Goal: Task Accomplishment & Management: Manage account settings

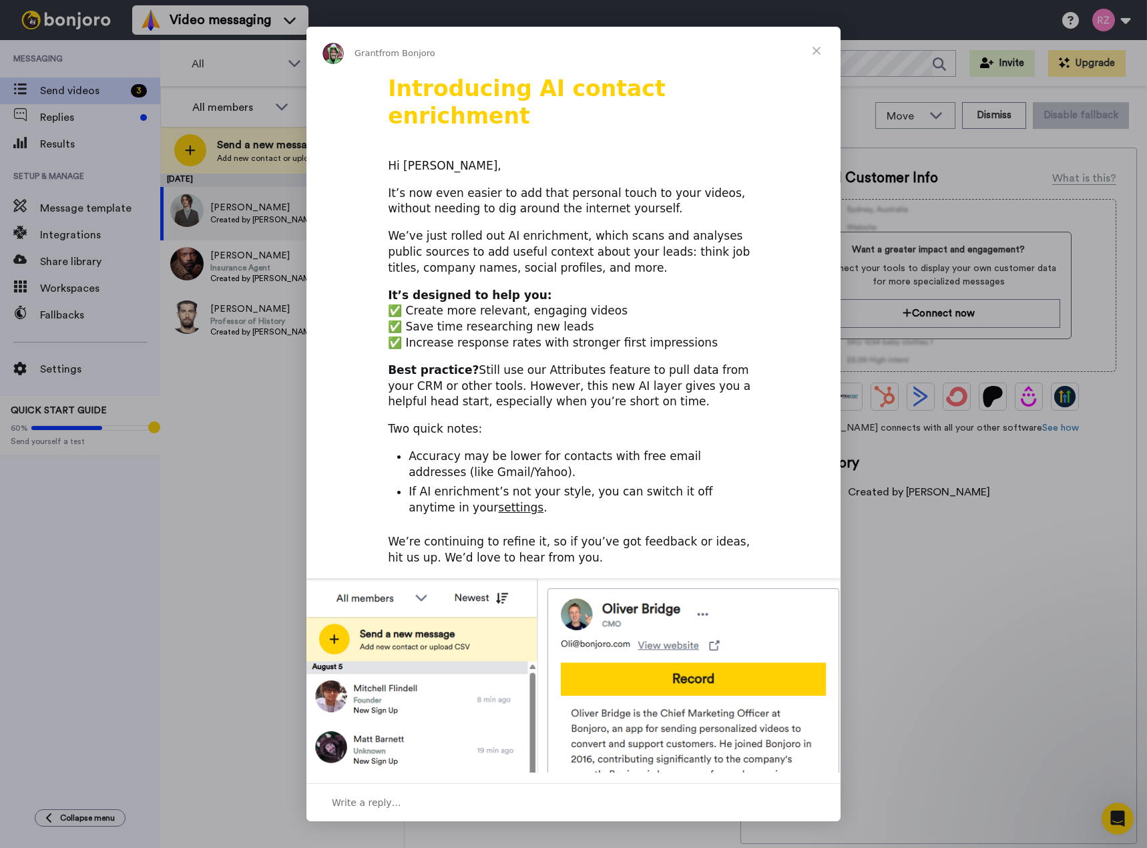
click at [819, 45] on span "Close" at bounding box center [817, 51] width 48 height 48
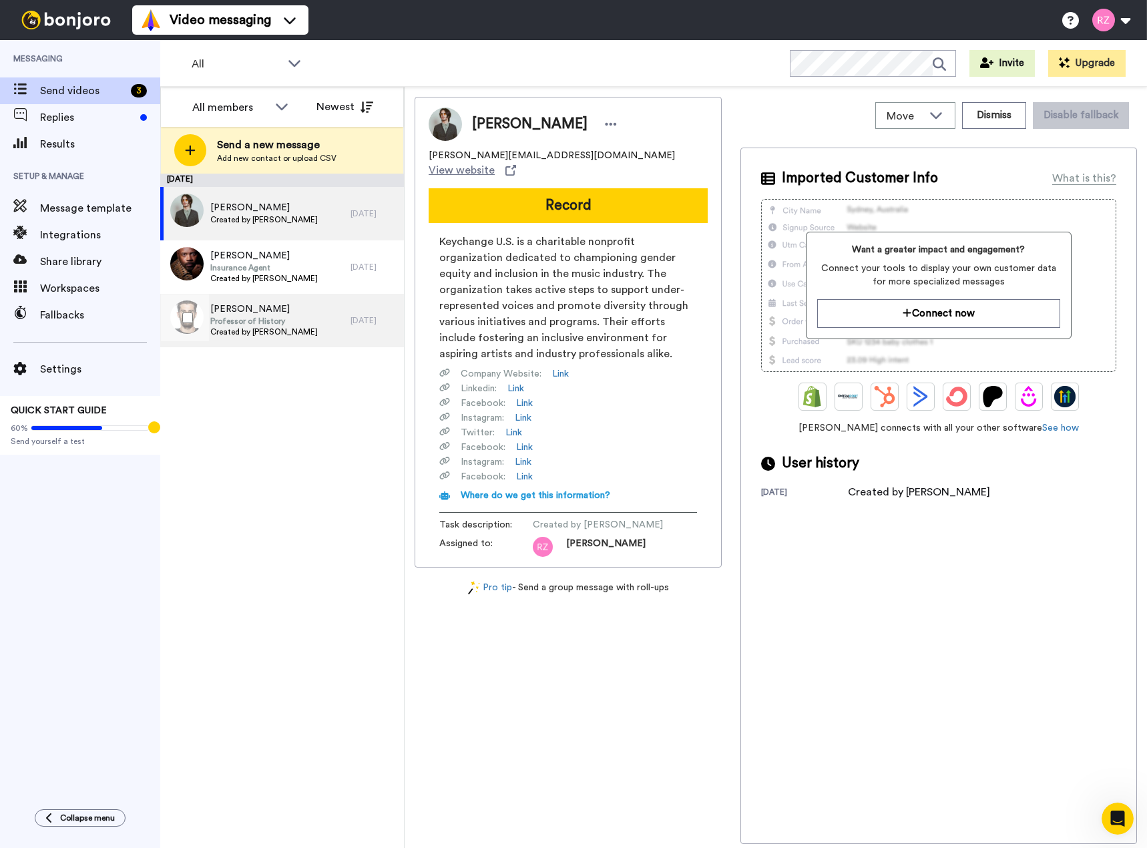
click at [298, 333] on span "Created by Danny Roberts" at bounding box center [264, 332] width 108 height 11
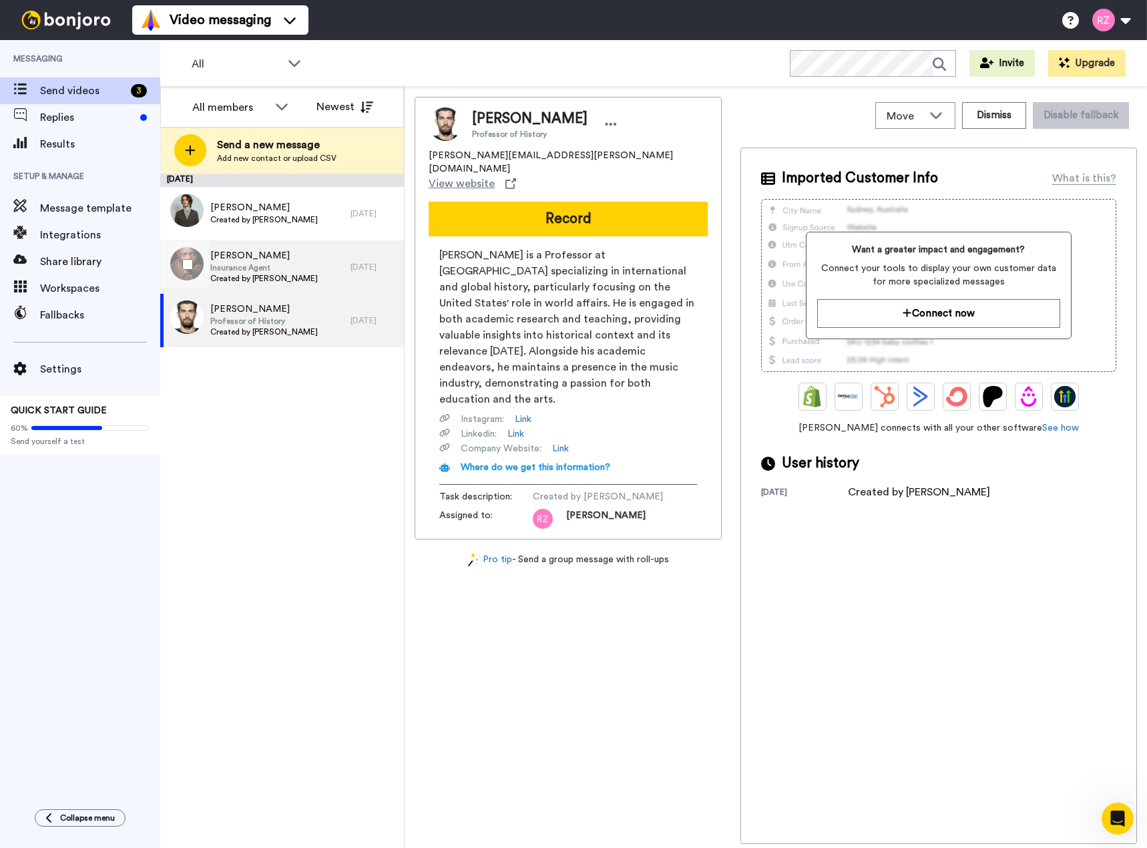
click at [317, 266] on div "Gregory Griffith Insurance Agent Created by Danny Roberts" at bounding box center [255, 266] width 190 height 53
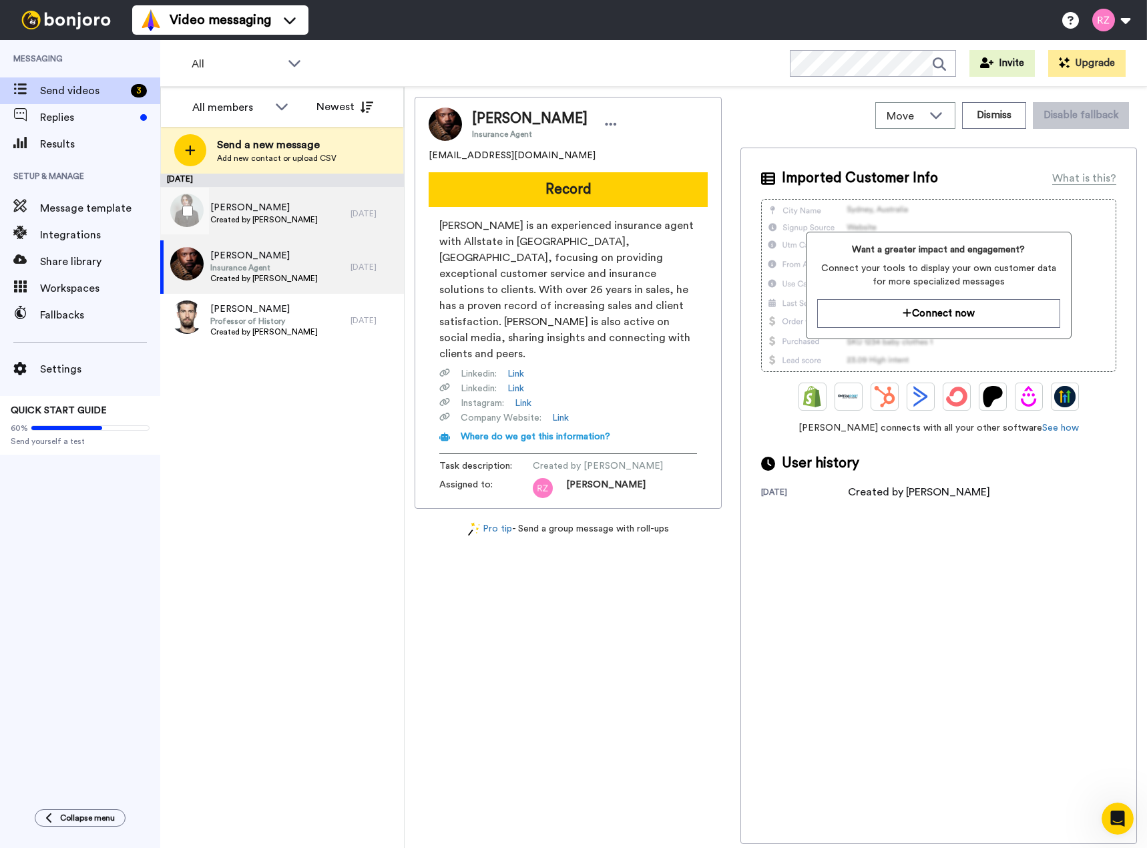
click at [335, 222] on div "Sean Richey Created by Danny Roberts" at bounding box center [255, 213] width 190 height 53
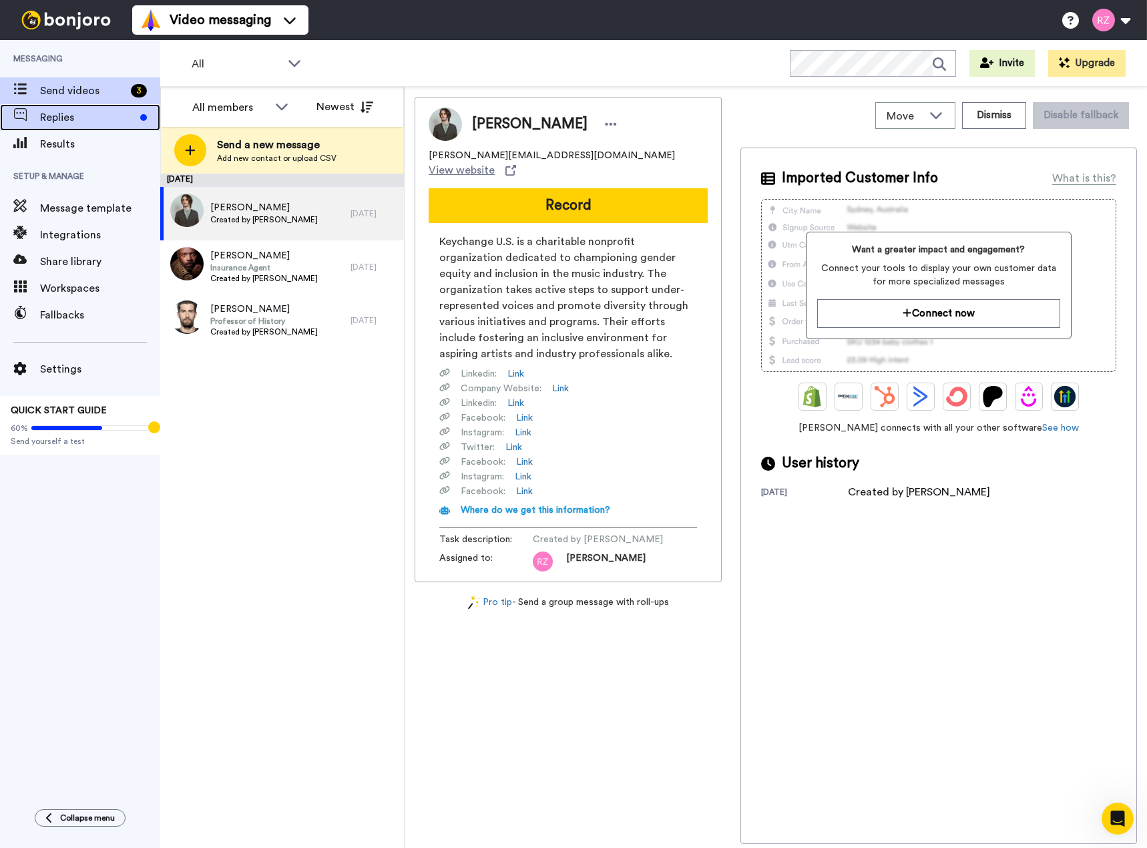
click at [104, 116] on span "Replies" at bounding box center [87, 118] width 95 height 16
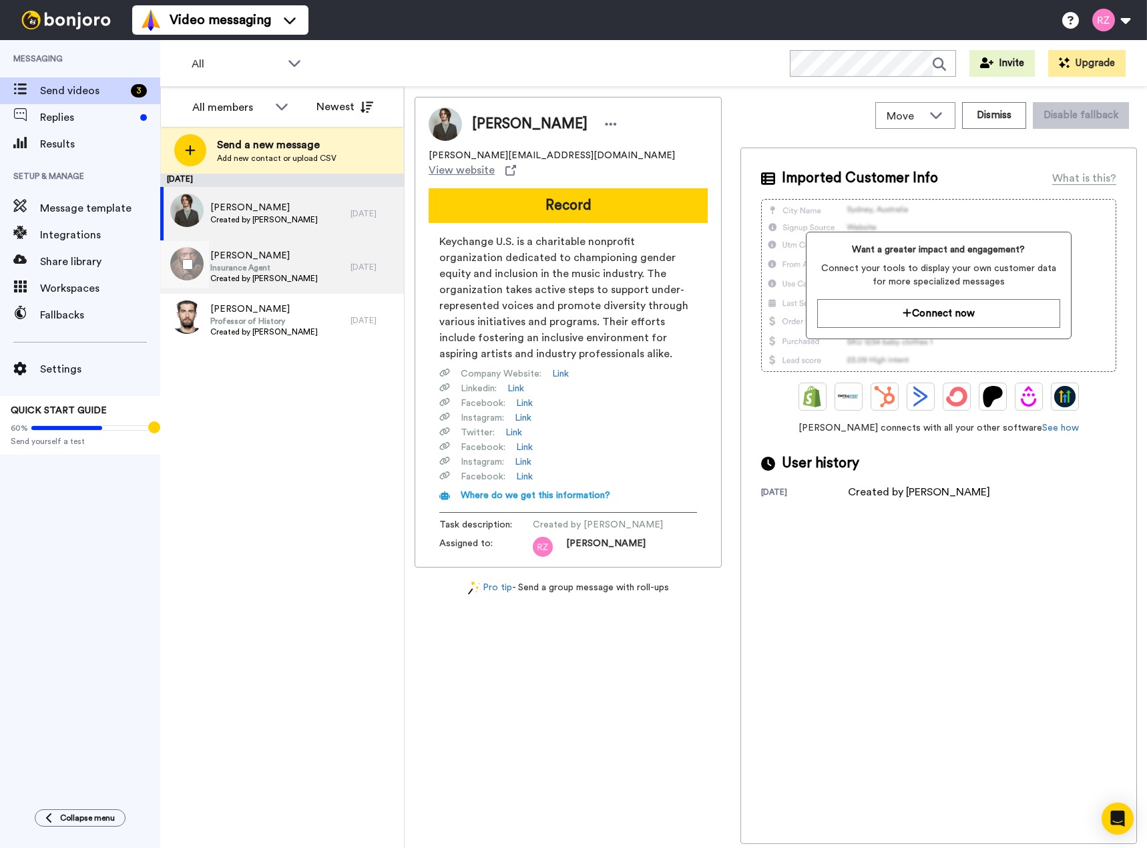
click at [285, 241] on div "Gregory Griffith Insurance Agent Created by Danny Roberts" at bounding box center [255, 266] width 190 height 53
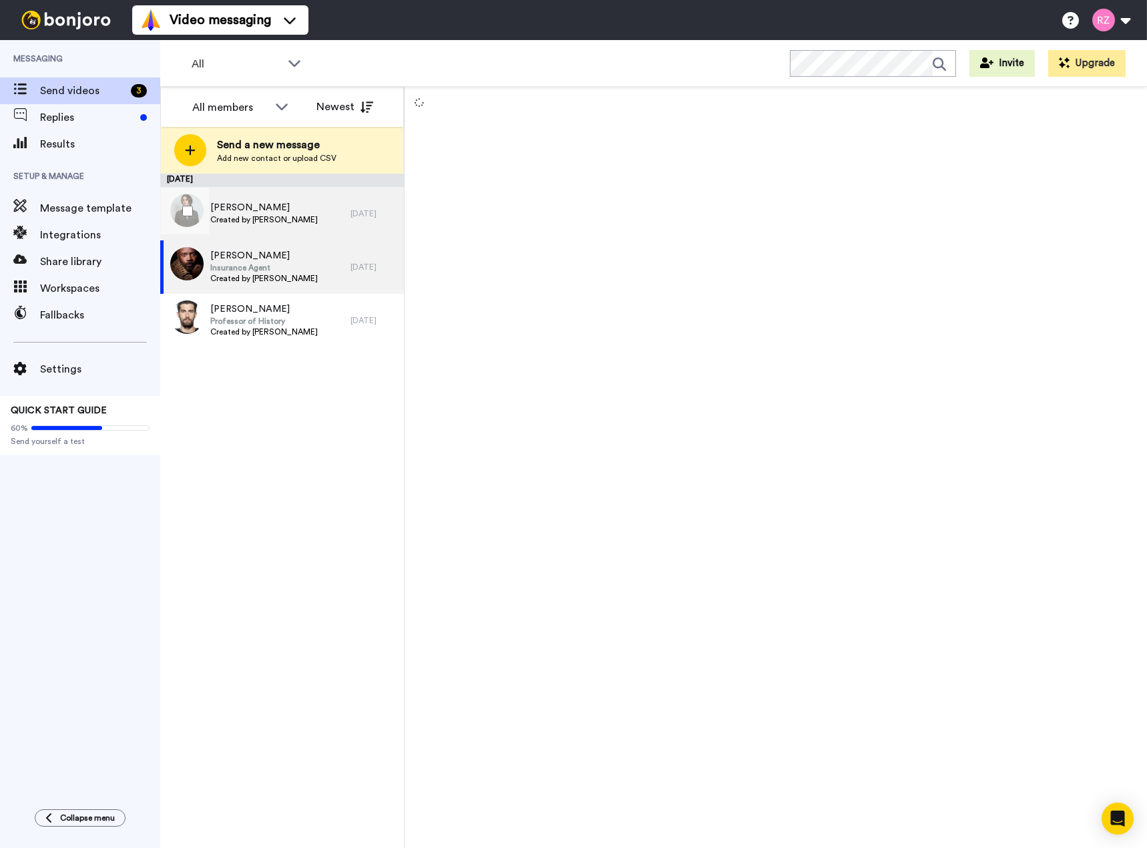
click at [300, 218] on span "Created by Danny Roberts" at bounding box center [264, 219] width 108 height 11
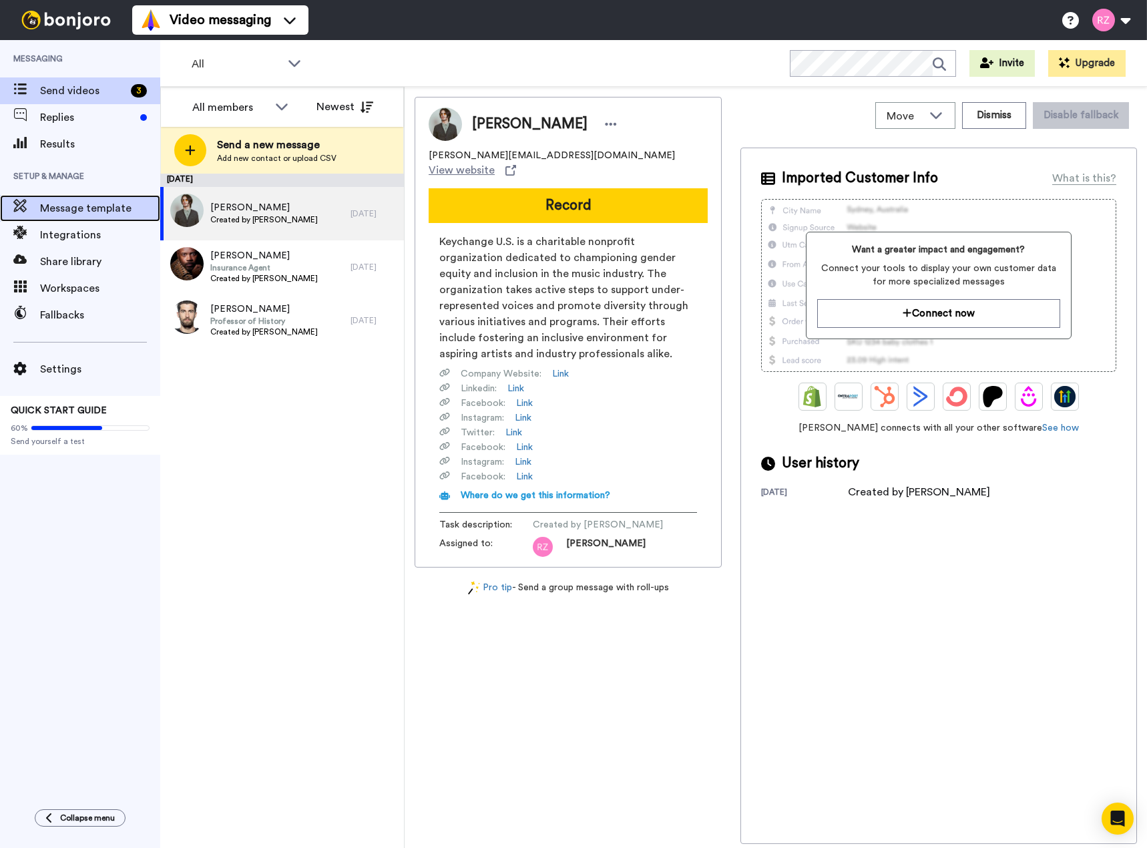
click at [95, 220] on div "Message template" at bounding box center [80, 208] width 160 height 27
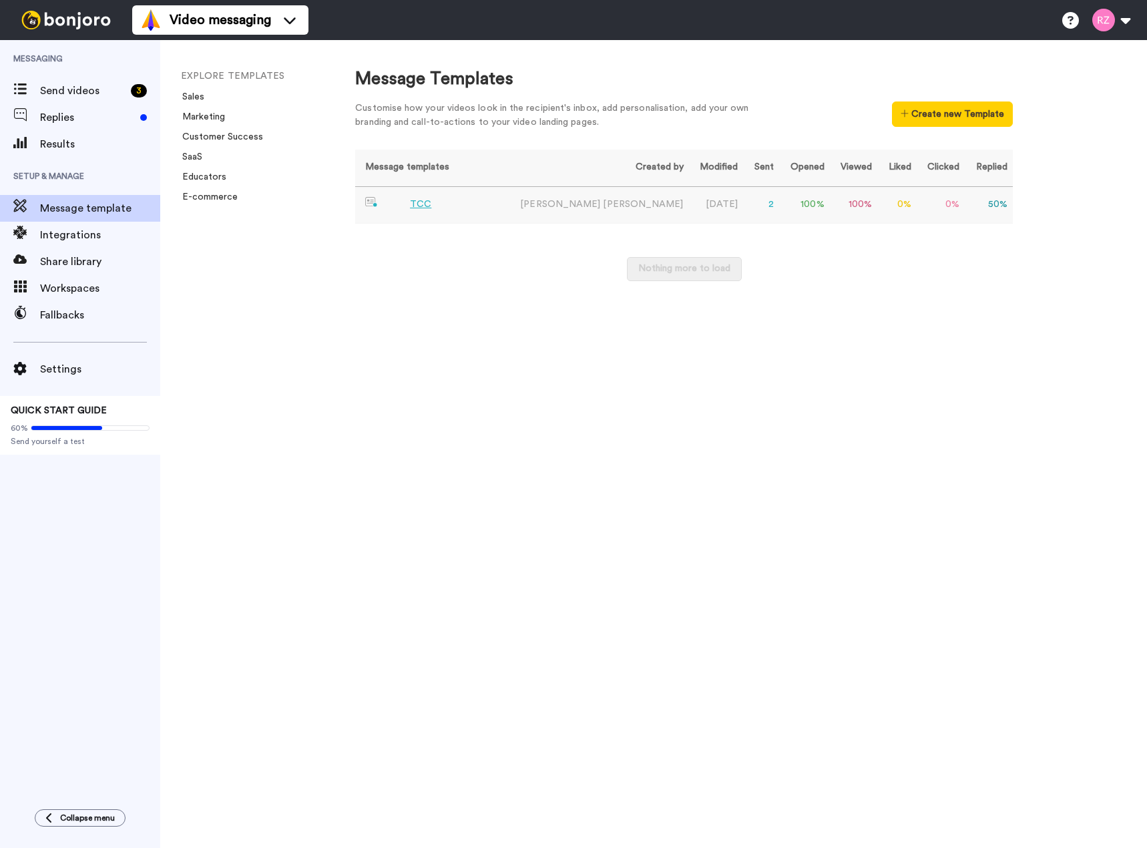
click at [499, 211] on td "TCC" at bounding box center [430, 205] width 150 height 37
